Goal: Task Accomplishment & Management: Use online tool/utility

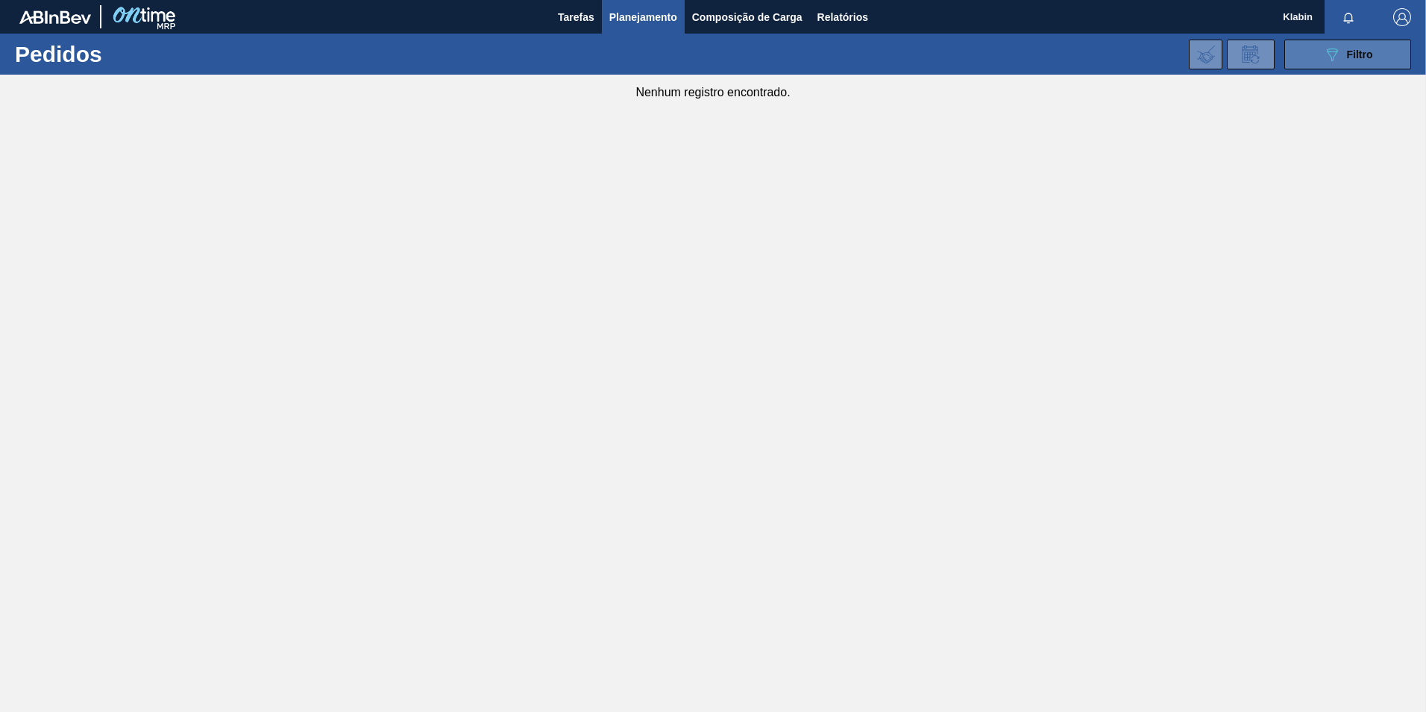
click at [1347, 51] on span "Filtro" at bounding box center [1360, 54] width 26 height 12
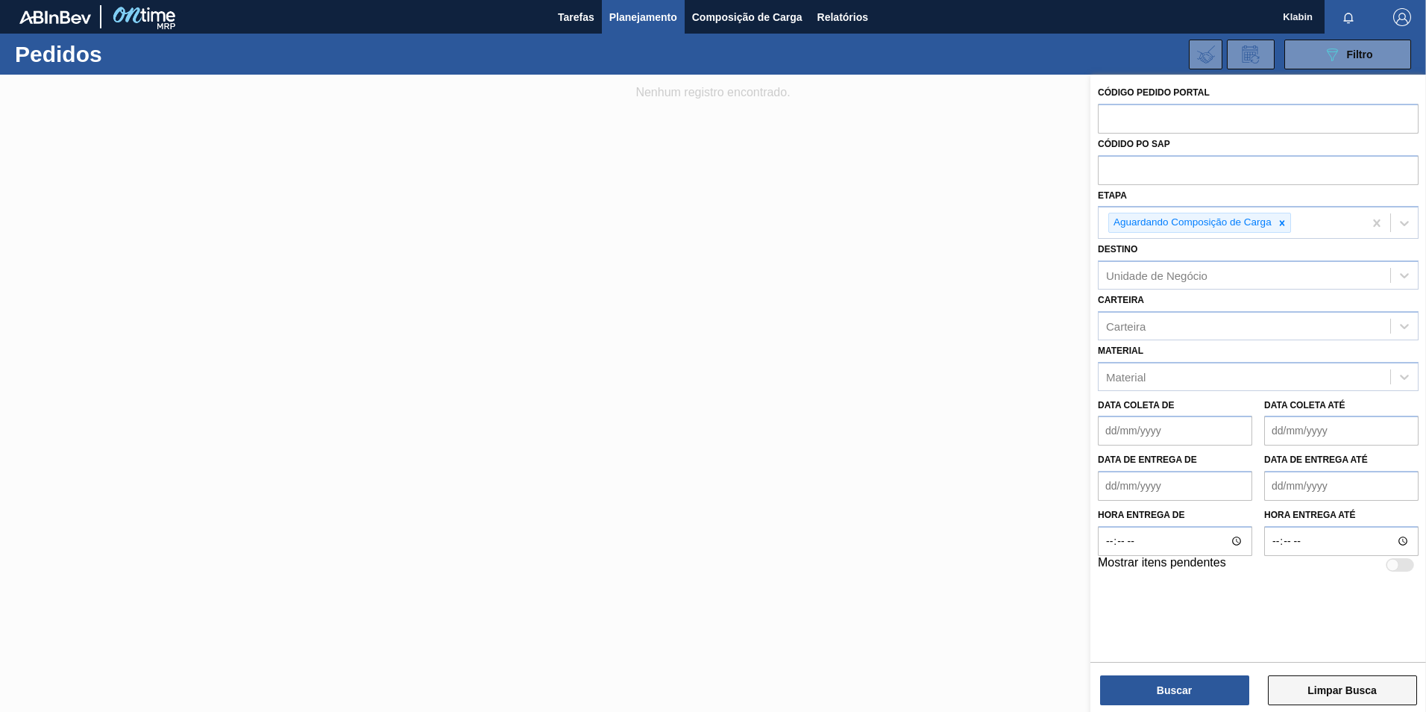
click at [1314, 683] on button "Limpar Busca" at bounding box center [1342, 690] width 149 height 30
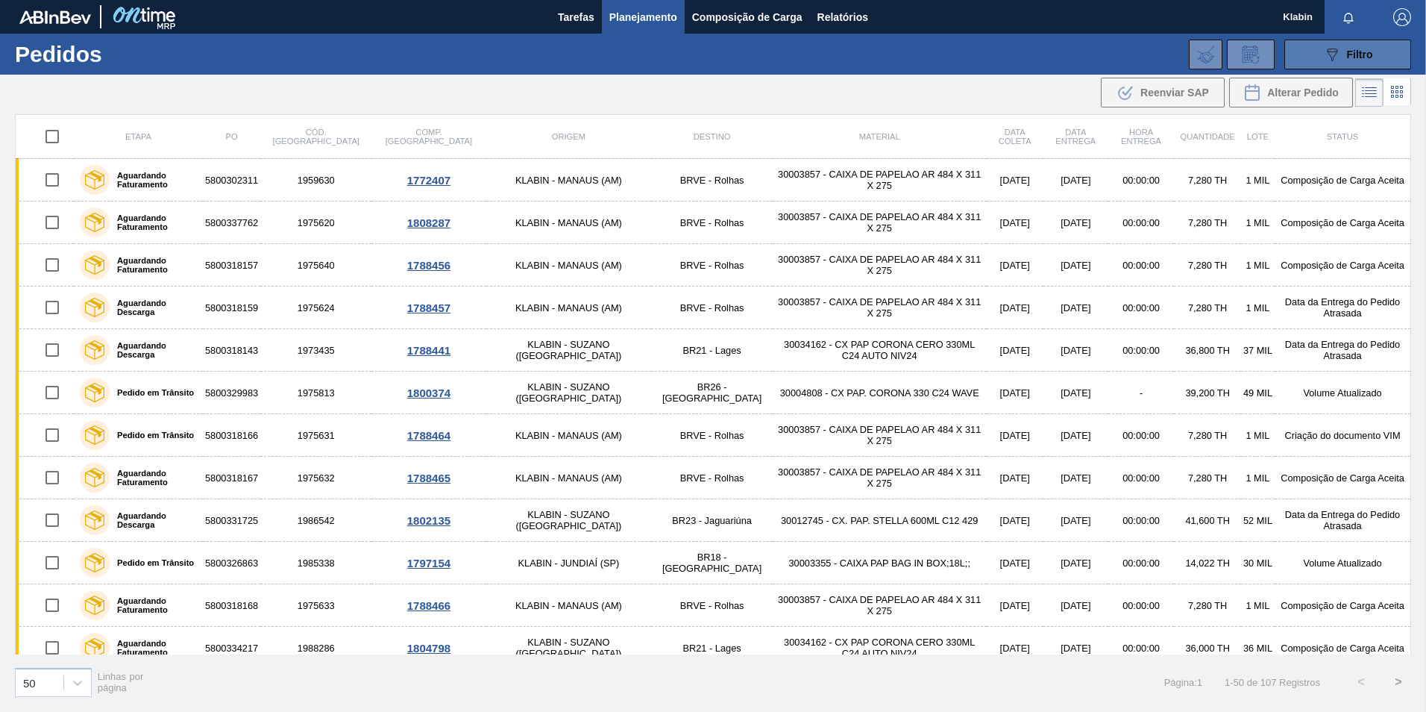
click at [1332, 52] on icon "089F7B8B-B2A5-4AFE-B5C0-19BA573D28AC" at bounding box center [1332, 55] width 18 height 18
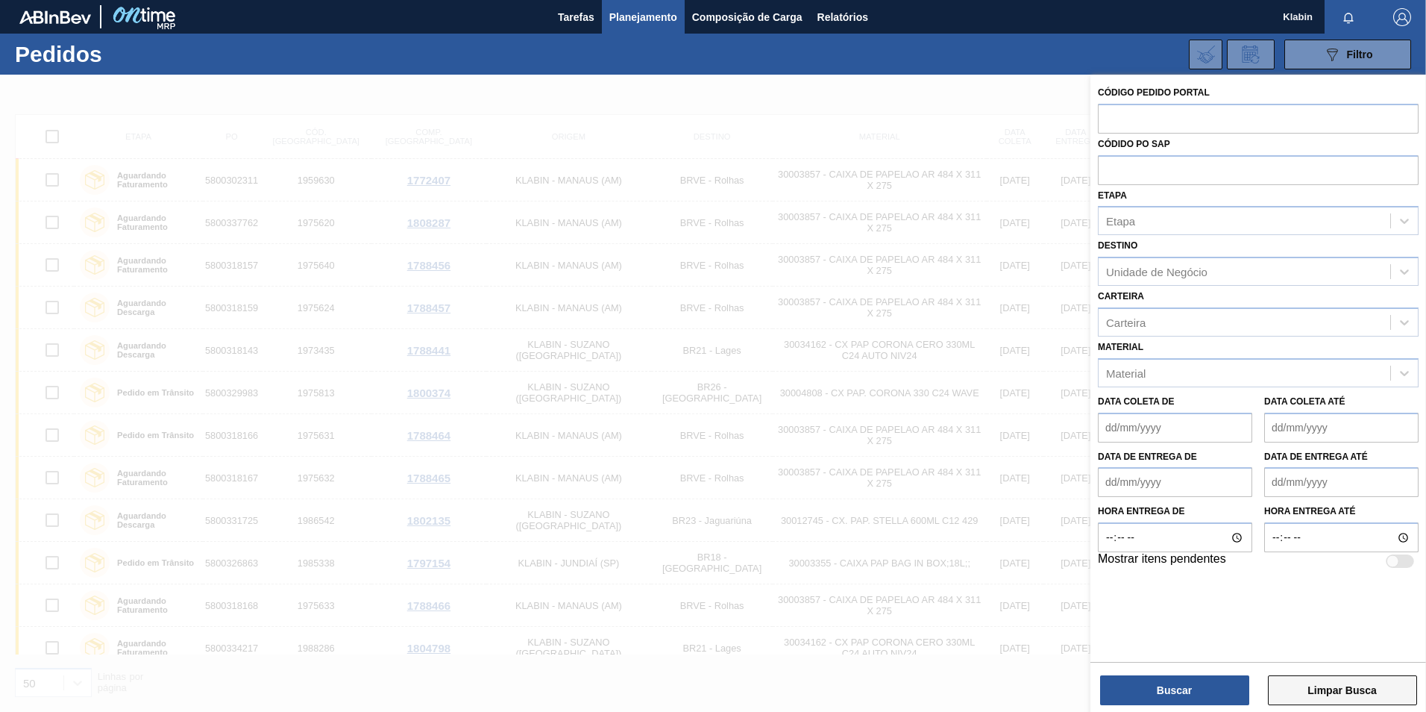
click at [1305, 691] on button "Limpar Busca" at bounding box center [1342, 690] width 149 height 30
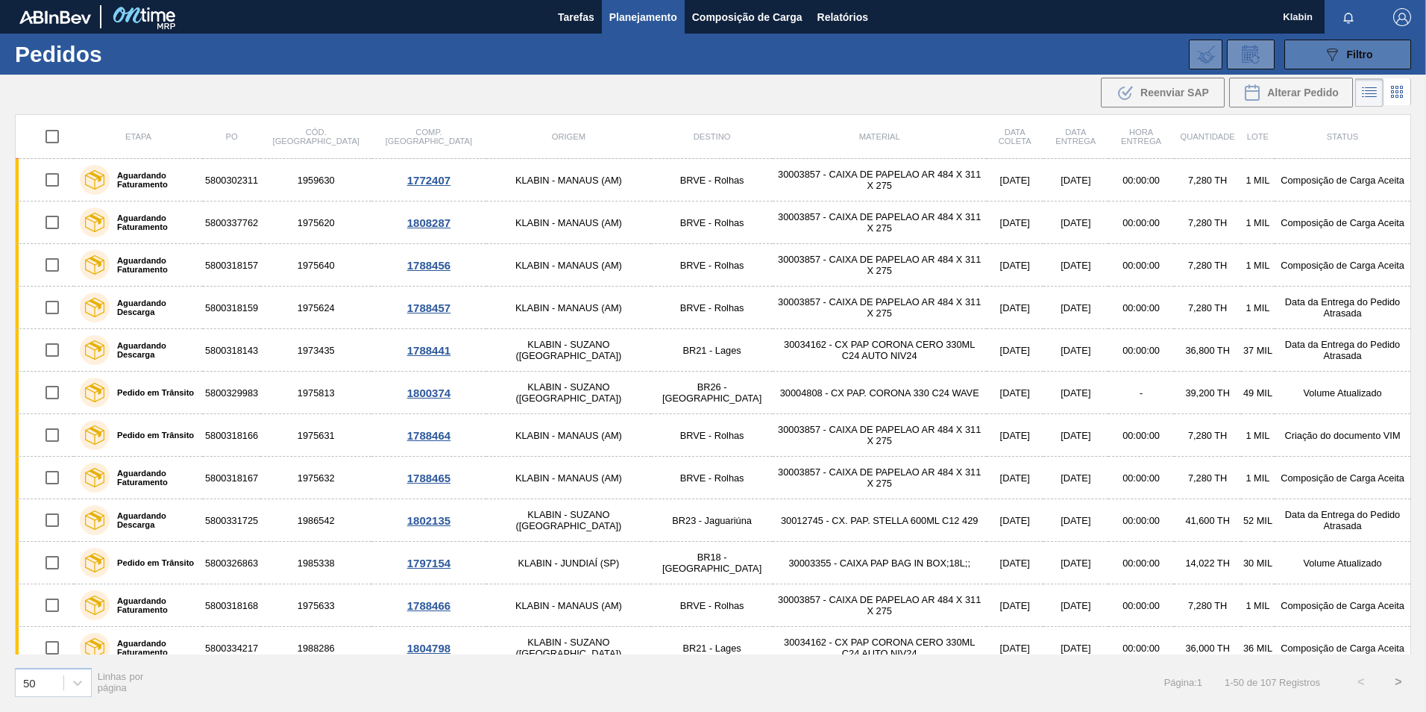
click at [1326, 56] on icon "089F7B8B-B2A5-4AFE-B5C0-19BA573D28AC" at bounding box center [1332, 55] width 18 height 18
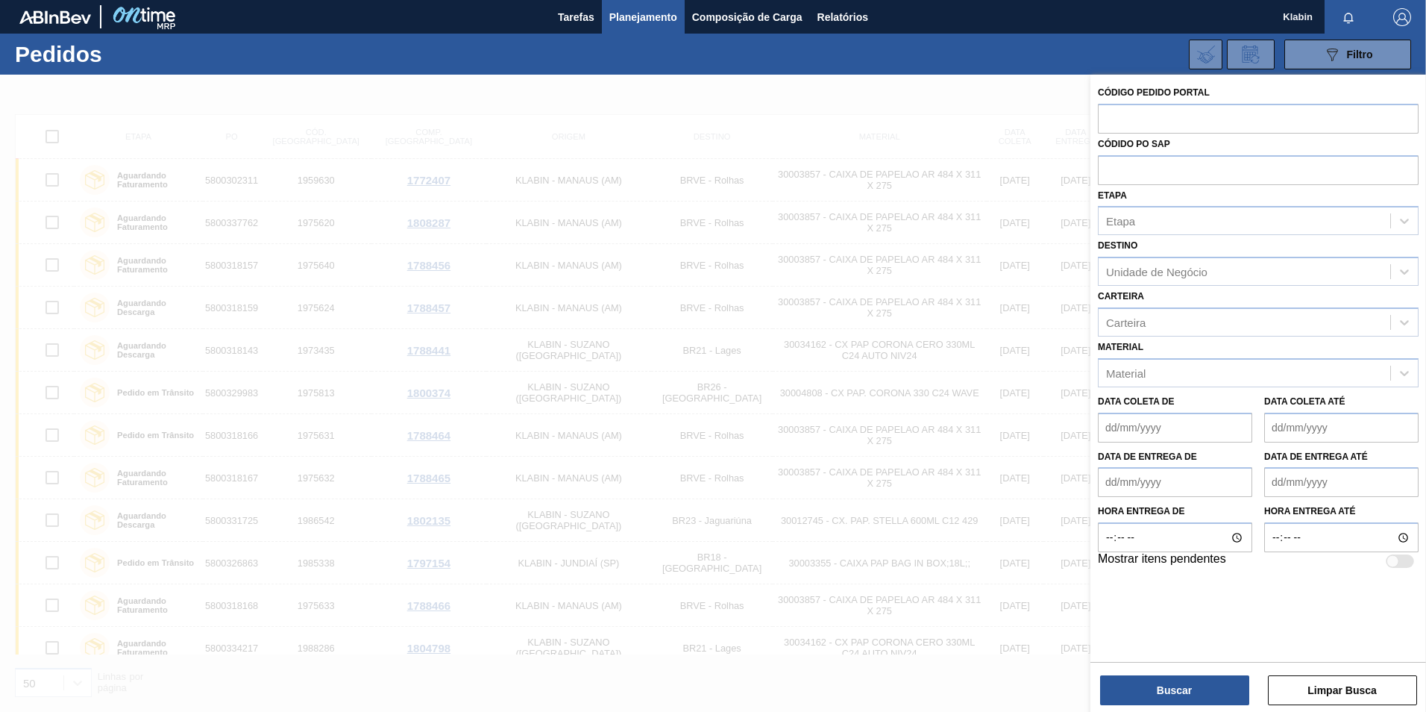
click at [1118, 622] on div "Código Pedido Portal Códido PO SAP Etapa Etapa Destino Unidade de Negócio Carte…" at bounding box center [1259, 367] width 336 height 584
click at [841, 13] on span "Relatórios" at bounding box center [843, 17] width 51 height 18
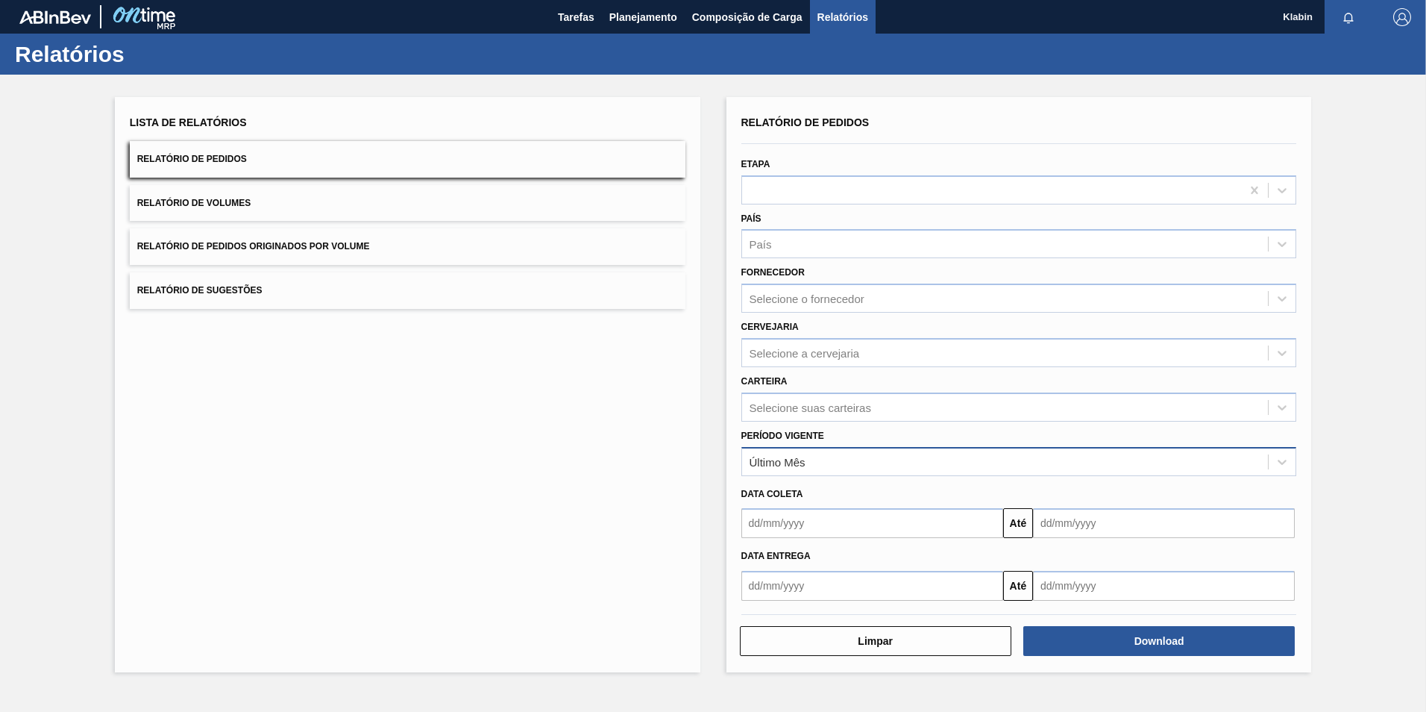
click at [812, 467] on div "Último Mês" at bounding box center [1005, 462] width 527 height 22
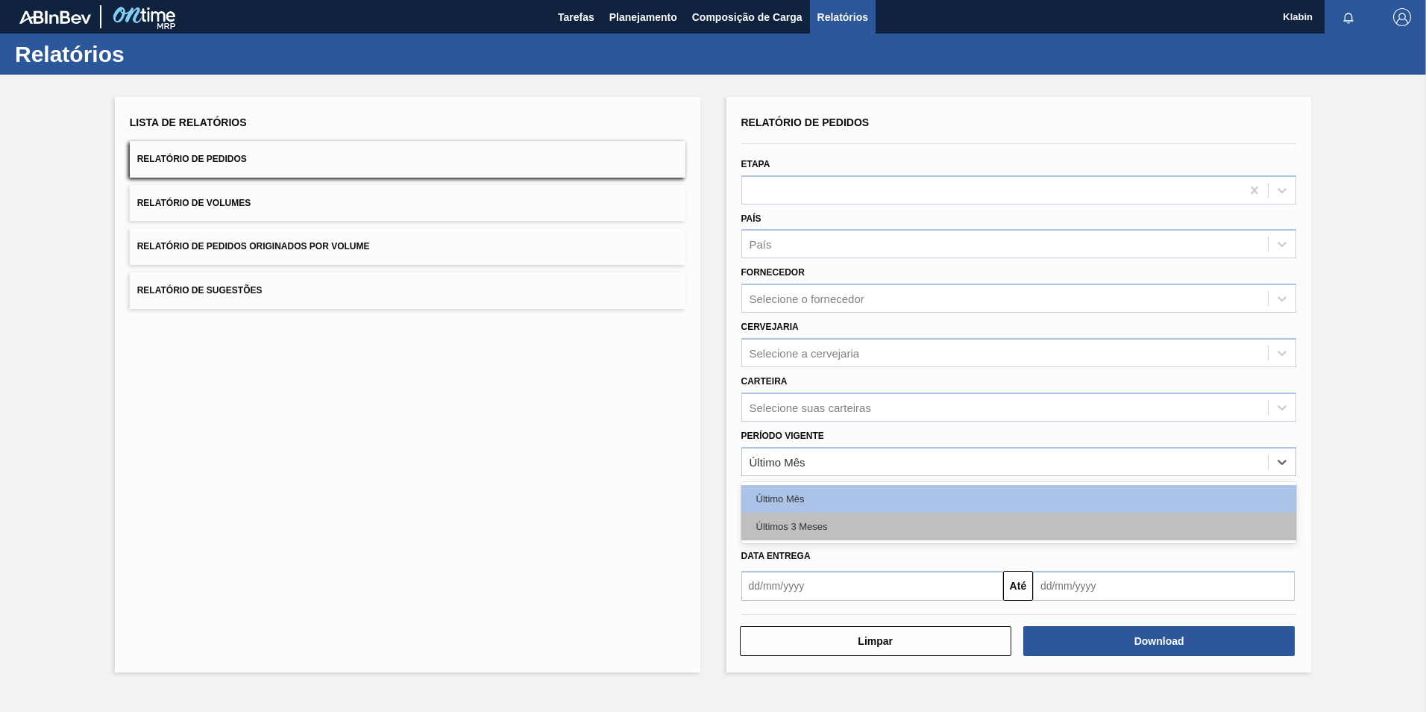
click at [805, 524] on div "Últimos 3 Meses" at bounding box center [1019, 526] width 556 height 28
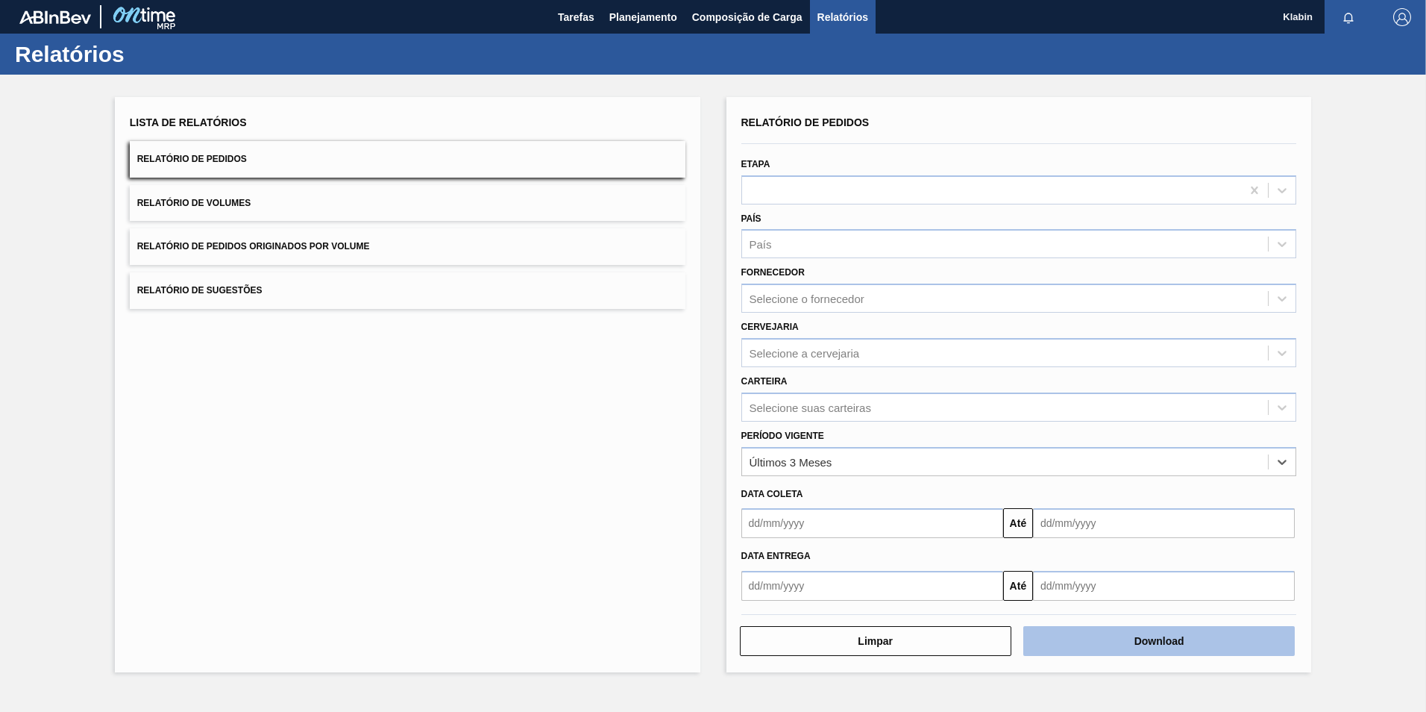
click at [1123, 629] on button "Download" at bounding box center [1159, 641] width 272 height 30
